Goal: Information Seeking & Learning: Find specific fact

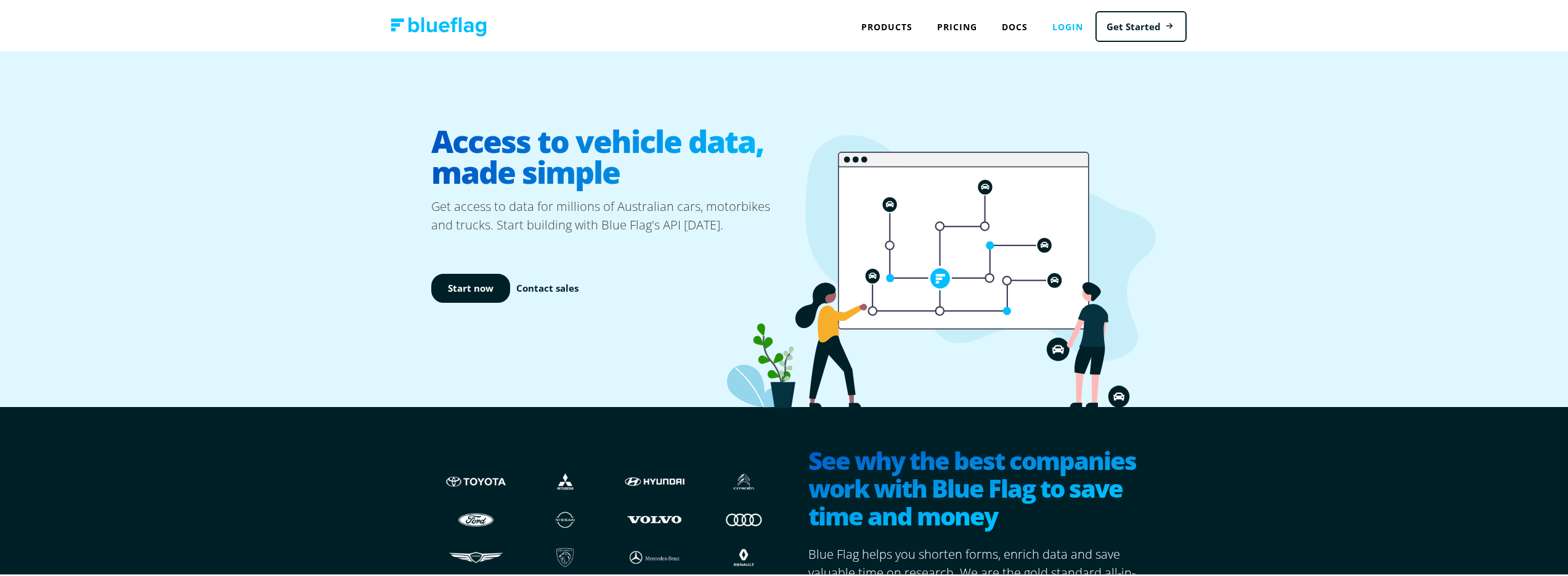
click at [1050, 23] on link "Login" at bounding box center [1067, 24] width 55 height 25
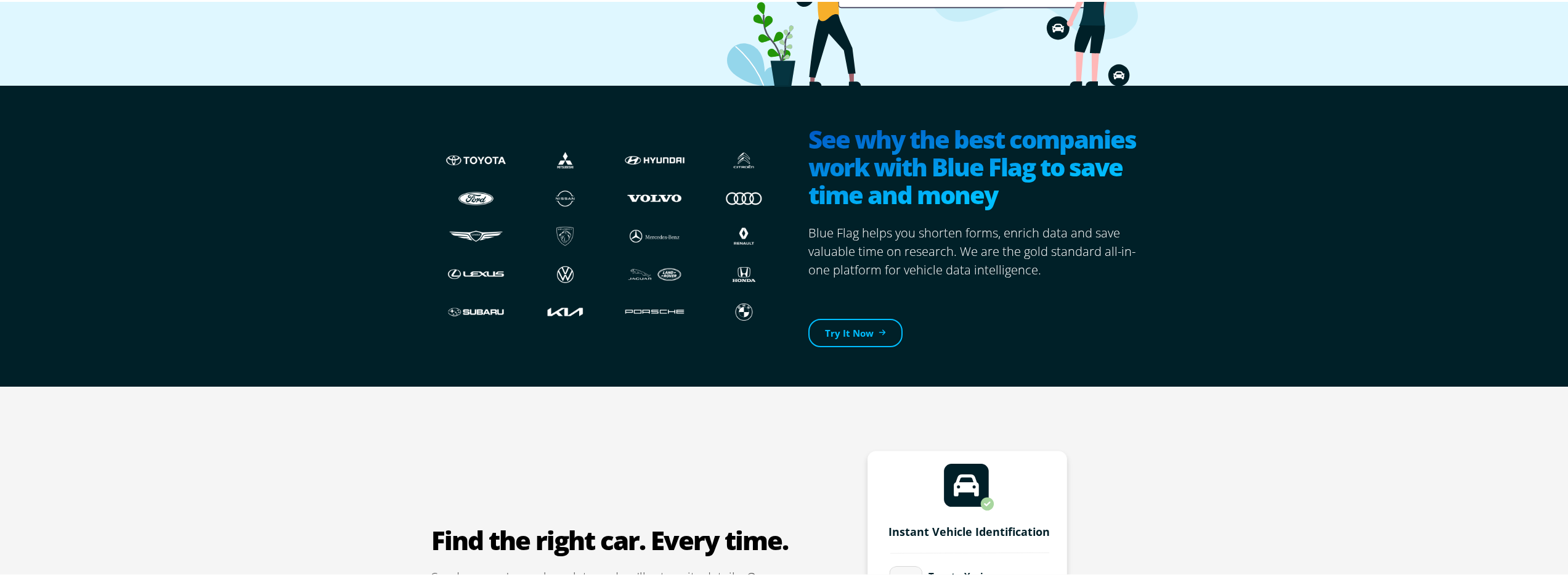
scroll to position [674, 0]
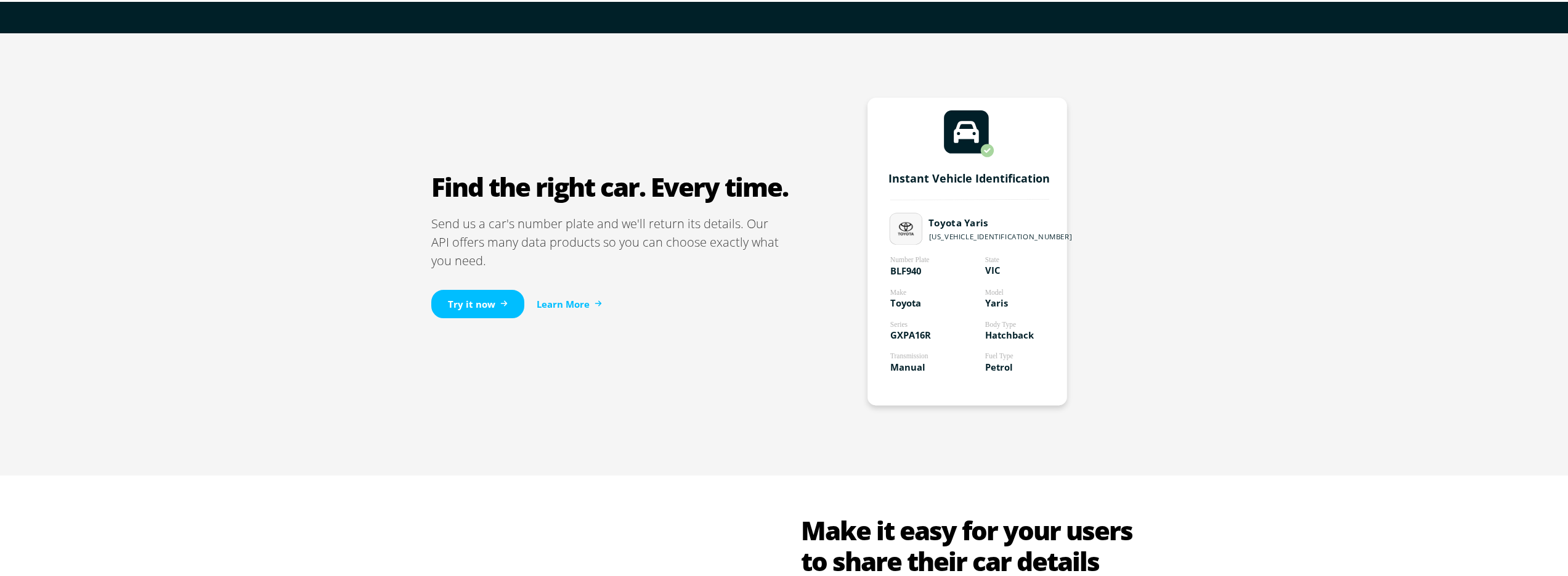
drag, startPoint x: 863, startPoint y: 165, endPoint x: 1012, endPoint y: 367, distance: 251.0
click at [1012, 367] on rect at bounding box center [967, 250] width 199 height 308
drag, startPoint x: 879, startPoint y: 271, endPoint x: 925, endPoint y: 269, distance: 46.0
click at [915, 268] on g "Instant Vehicle Identification Number Plate BLF940 Model Yaris Body Type Hatchb…" at bounding box center [969, 250] width 204 height 308
click at [957, 269] on rect at bounding box center [967, 250] width 199 height 308
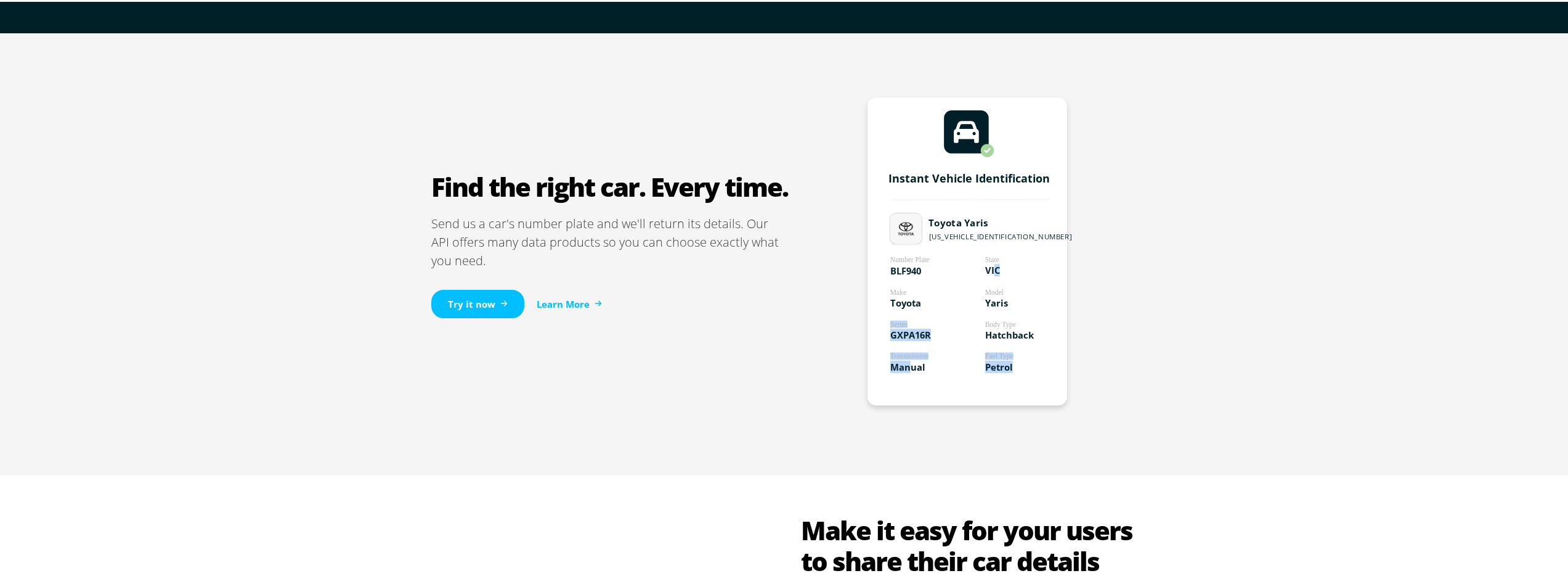
drag, startPoint x: 1014, startPoint y: 269, endPoint x: 899, endPoint y: 368, distance: 151.7
click at [900, 368] on g "Instant Vehicle Identification Number Plate BLF940 Model Yaris Body Type Hatchb…" at bounding box center [969, 269] width 162 height 202
click at [899, 368] on tspan "Manual" at bounding box center [908, 364] width 35 height 12
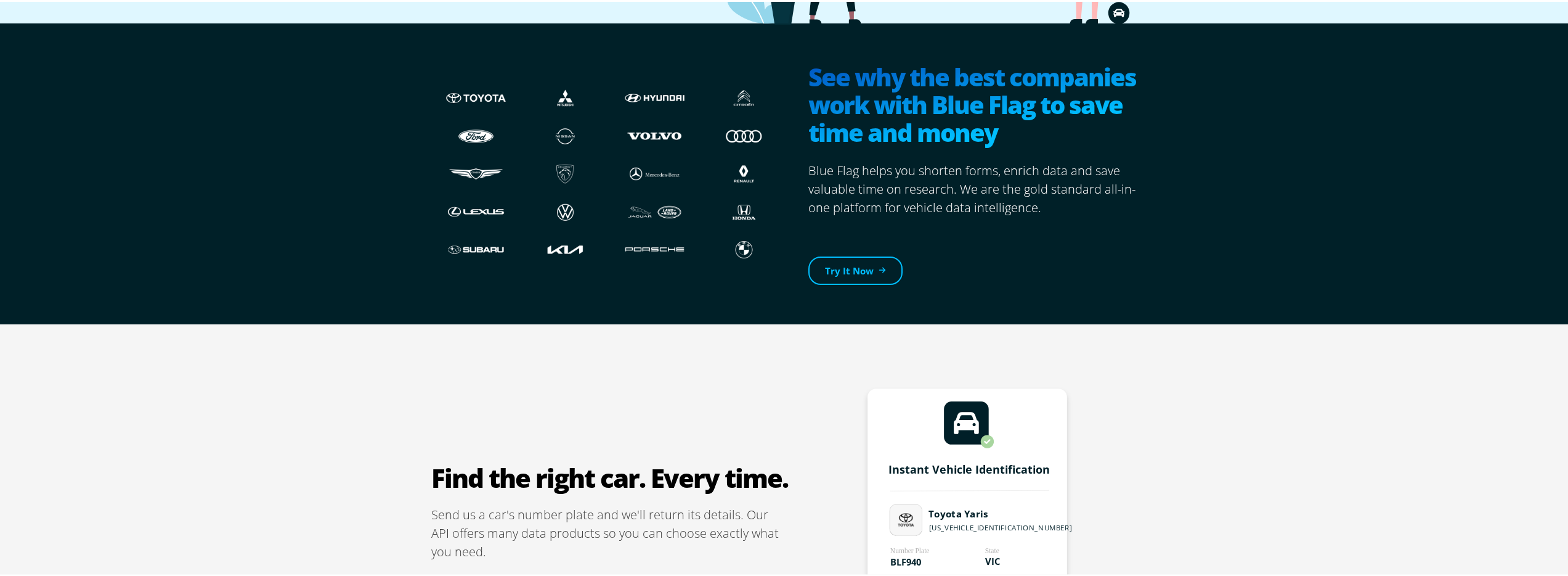
scroll to position [0, 0]
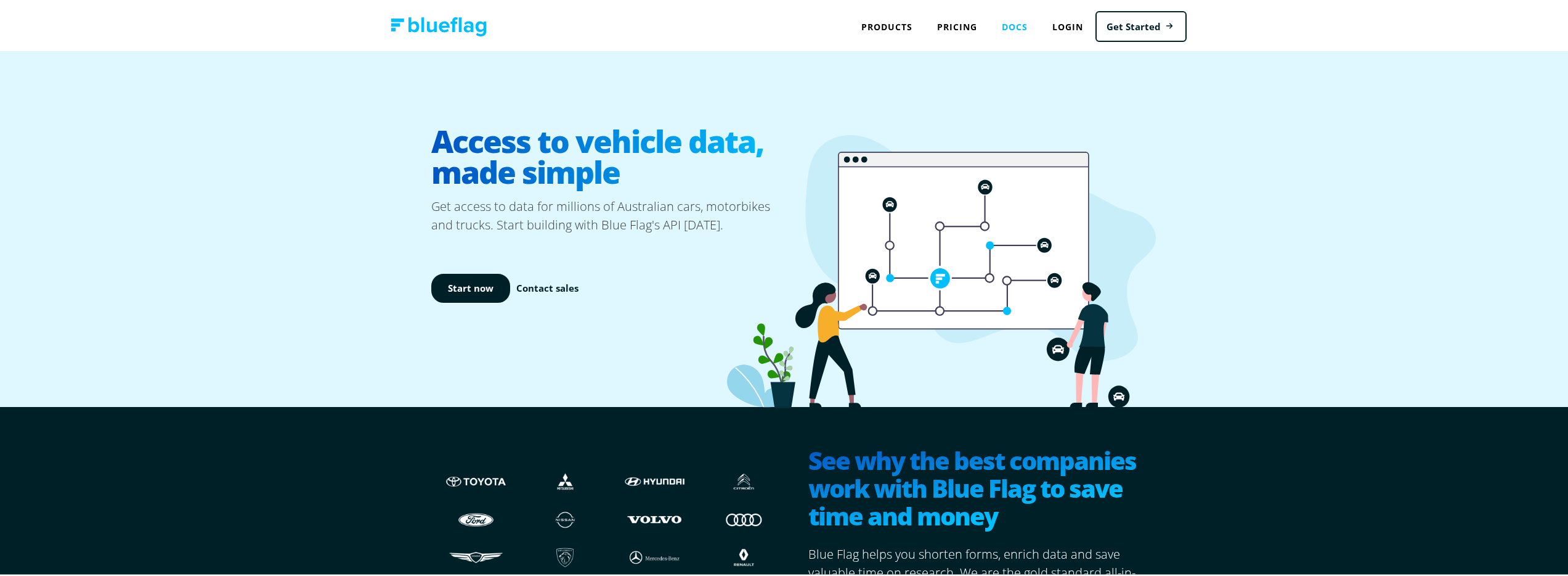
click at [1011, 26] on link "Docs" at bounding box center [1014, 24] width 51 height 25
